Goal: Transaction & Acquisition: Purchase product/service

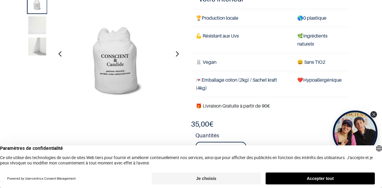
scroll to position [38, 0]
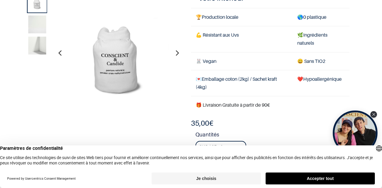
click at [33, 25] on img at bounding box center [37, 25] width 18 height 18
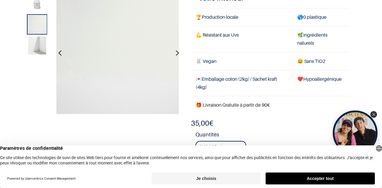
click at [39, 49] on img at bounding box center [37, 46] width 18 height 18
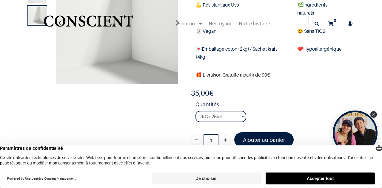
scroll to position [78, 0]
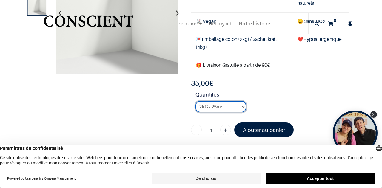
click at [239, 106] on select "2KG / 25m² 4KG / 50m² 8KG / 100m² Testeur" at bounding box center [220, 106] width 51 height 11
select select "2"
click at [195, 101] on select "2KG / 25m² 4KG / 50m² 8KG / 100m² Testeur" at bounding box center [220, 106] width 51 height 11
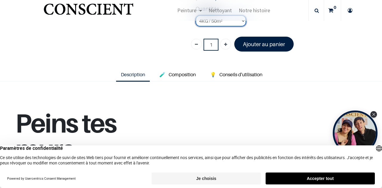
scroll to position [165, 0]
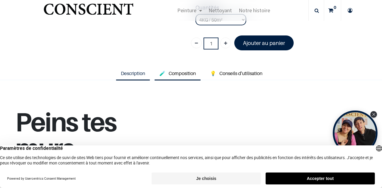
click at [185, 72] on span "Composition" at bounding box center [182, 73] width 27 height 6
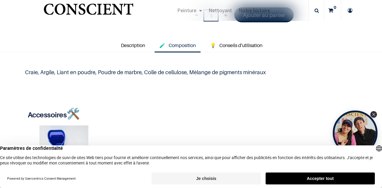
scroll to position [165, 0]
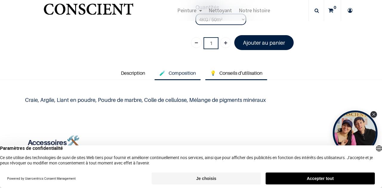
click at [234, 71] on span "Conseils d'utilisation" at bounding box center [240, 73] width 43 height 6
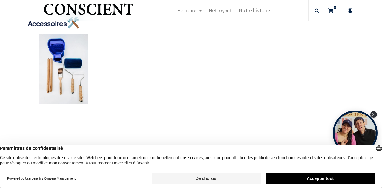
scroll to position [367, 0]
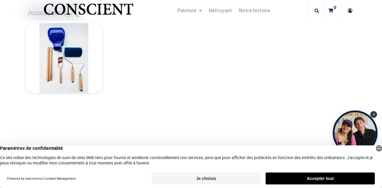
click at [70, 78] on img at bounding box center [64, 58] width 76 height 70
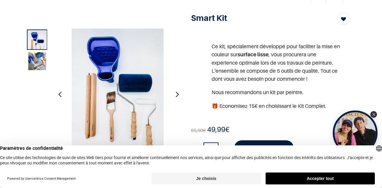
scroll to position [28, 0]
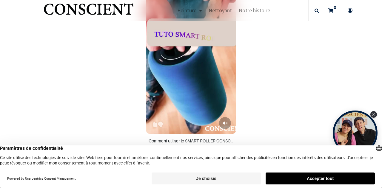
scroll to position [349, 0]
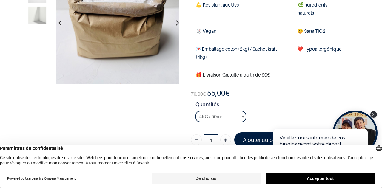
scroll to position [52, 0]
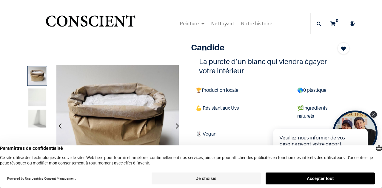
click at [223, 23] on span "Nettoyant" at bounding box center [222, 23] width 23 height 7
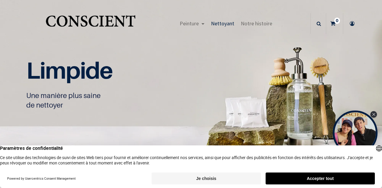
scroll to position [0, 0]
click at [293, 181] on button "Accepter tout" at bounding box center [319, 179] width 109 height 12
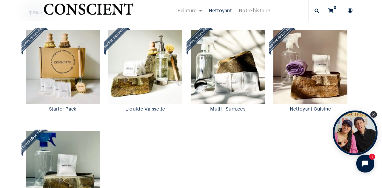
scroll to position [489, 0]
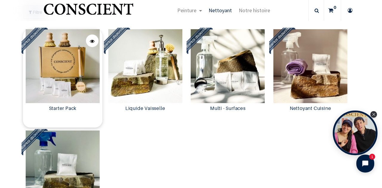
click at [55, 99] on img at bounding box center [63, 66] width 80 height 74
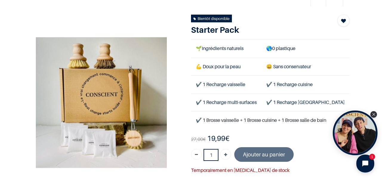
scroll to position [28, 0]
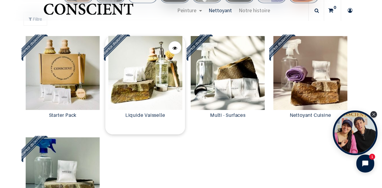
scroll to position [482, 0]
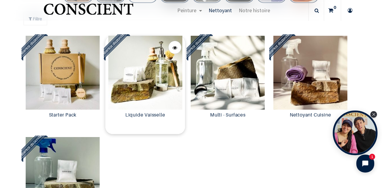
click at [141, 88] on img at bounding box center [145, 73] width 80 height 74
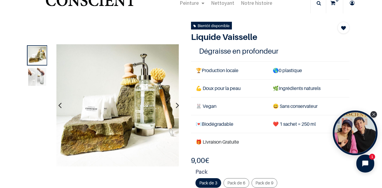
scroll to position [23, 0]
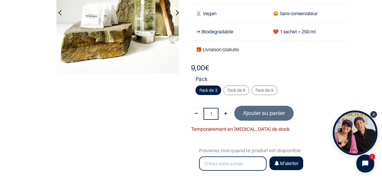
scroll to position [79, 0]
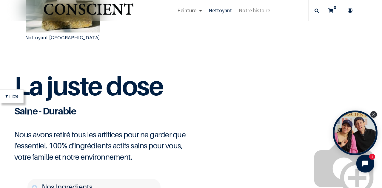
scroll to position [643, 0]
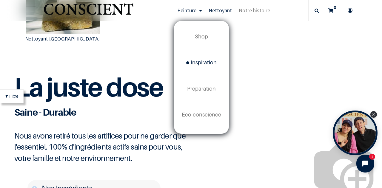
click at [205, 62] on span "Inspiration" at bounding box center [201, 62] width 30 height 6
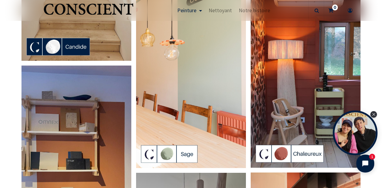
scroll to position [310, 0]
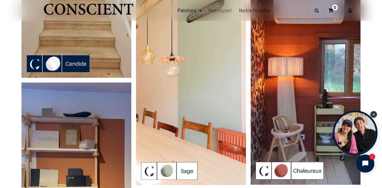
click at [252, 9] on span "Notre histoire" at bounding box center [254, 10] width 31 height 7
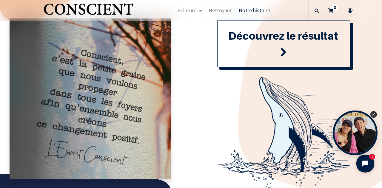
scroll to position [685, 0]
